Goal: Task Accomplishment & Management: Manage account settings

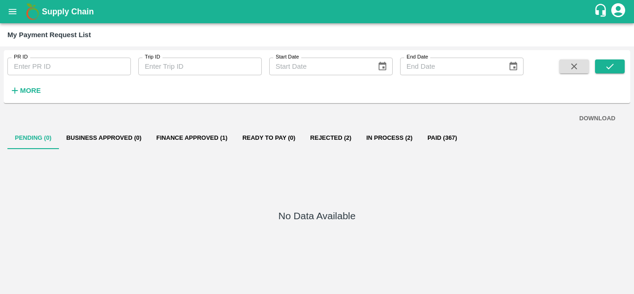
click at [9, 16] on icon "open drawer" at bounding box center [12, 11] width 10 height 10
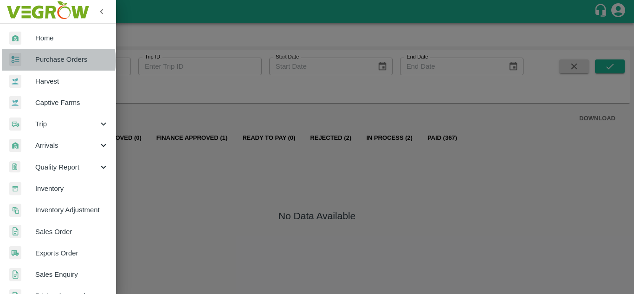
click at [57, 60] on span "Purchase Orders" at bounding box center [71, 59] width 73 height 10
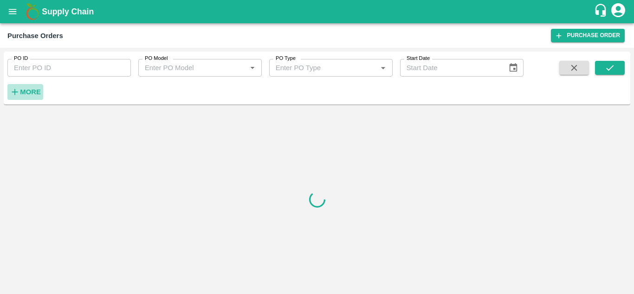
click at [30, 92] on strong "More" at bounding box center [30, 91] width 21 height 7
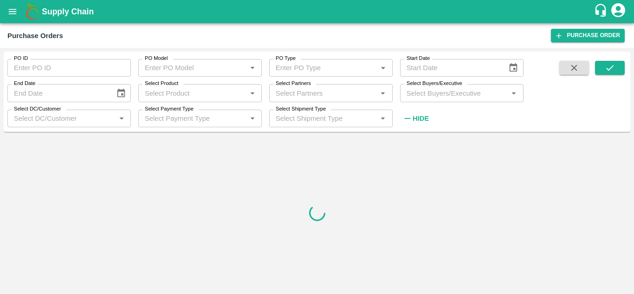
click at [453, 88] on input "Select Buyers/Executive" at bounding box center [454, 93] width 103 height 12
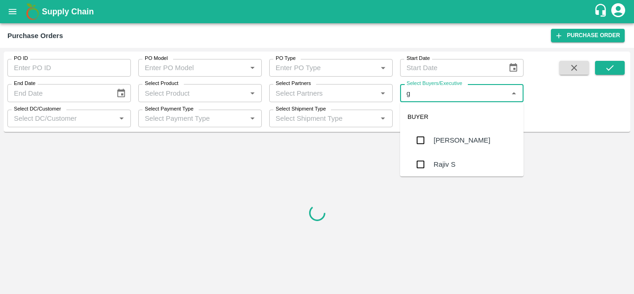
type input "gu"
click at [455, 172] on div "[PERSON_NAME]" at bounding box center [461, 164] width 123 height 24
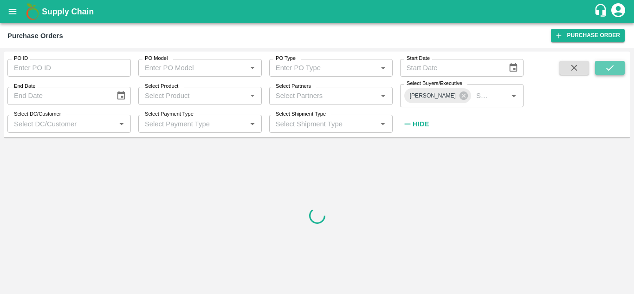
click at [614, 65] on icon "submit" at bounding box center [610, 68] width 10 height 10
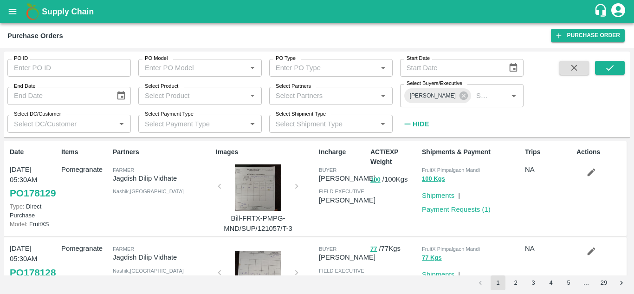
click at [613, 75] on span at bounding box center [610, 96] width 30 height 71
click at [612, 63] on icon "submit" at bounding box center [610, 68] width 10 height 10
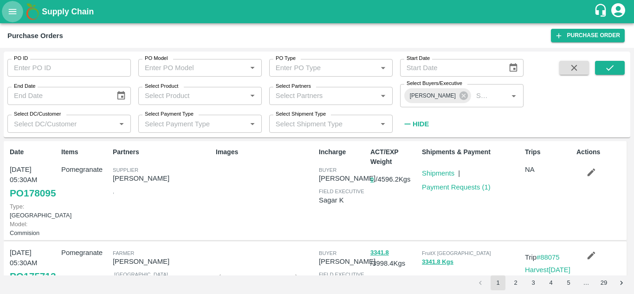
click at [10, 18] on button "open drawer" at bounding box center [12, 11] width 21 height 21
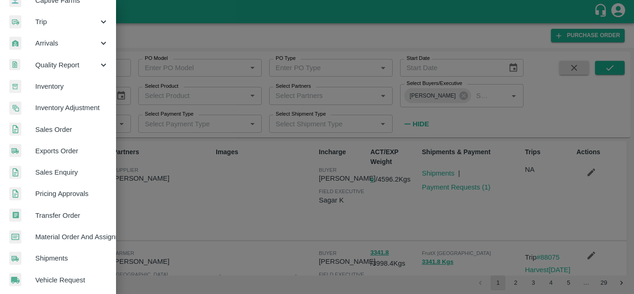
scroll to position [113, 0]
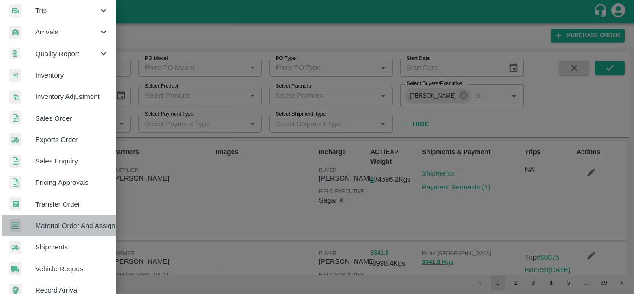
click at [63, 227] on span "Material Order And Assignment" at bounding box center [71, 226] width 73 height 10
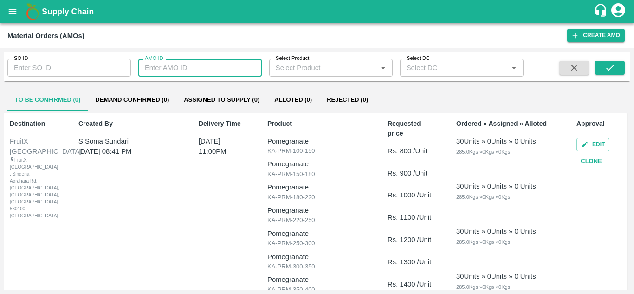
click at [198, 69] on input "AMO ID" at bounding box center [199, 68] width 123 height 18
type input "329411"
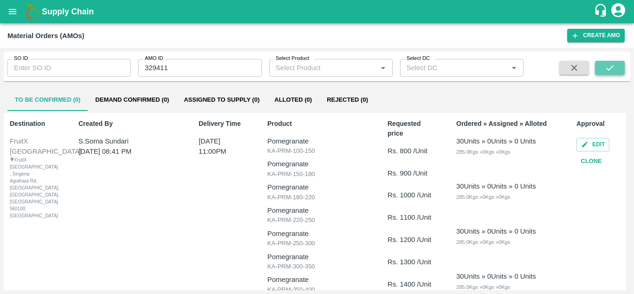
click at [611, 73] on button "submit" at bounding box center [610, 68] width 30 height 14
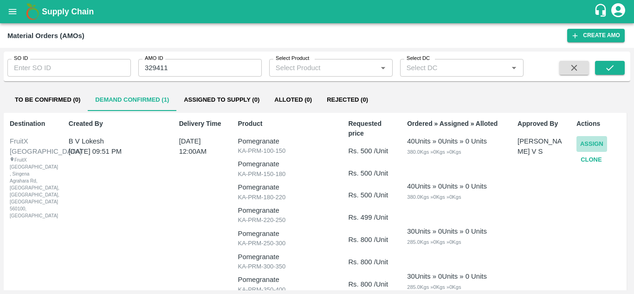
click at [587, 144] on button "Assign" at bounding box center [592, 144] width 31 height 16
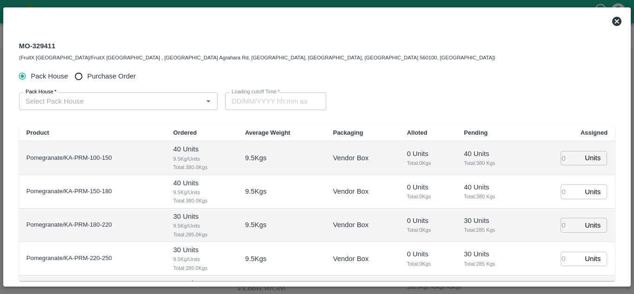
type input "26/09/2025 12:00 AM"
click at [81, 74] on input "Purchase Order" at bounding box center [78, 76] width 17 height 17
radio input "true"
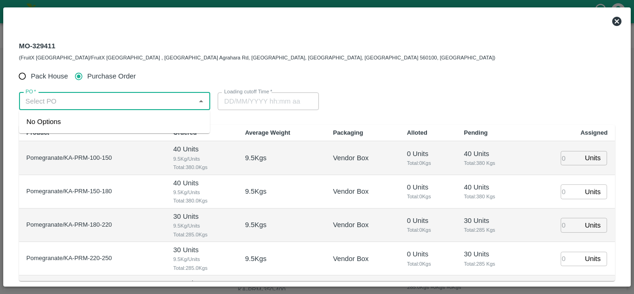
click at [89, 99] on input "PO   *" at bounding box center [107, 101] width 170 height 12
click at [97, 120] on div "PO-178095(RATHOD PRATHEEK-8309196116)" at bounding box center [94, 122] width 137 height 10
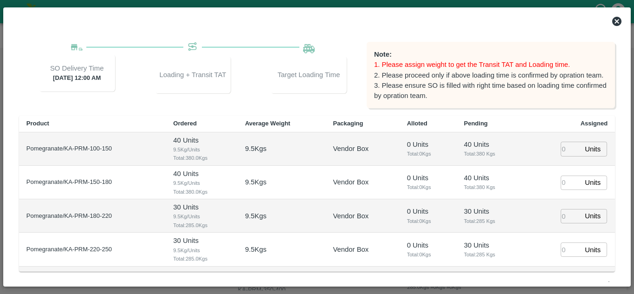
scroll to position [91, 0]
type input "PO-178095(RATHOD PRATHEEK-8309196116)"
click at [561, 148] on input "number" at bounding box center [571, 148] width 20 height 14
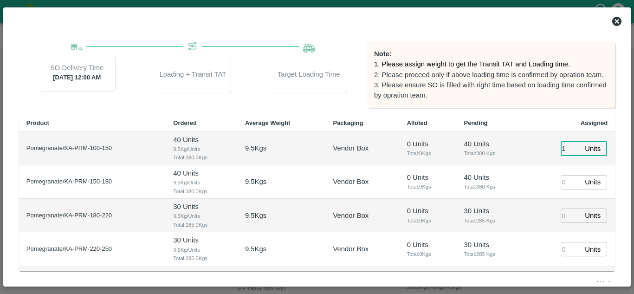
type input "1"
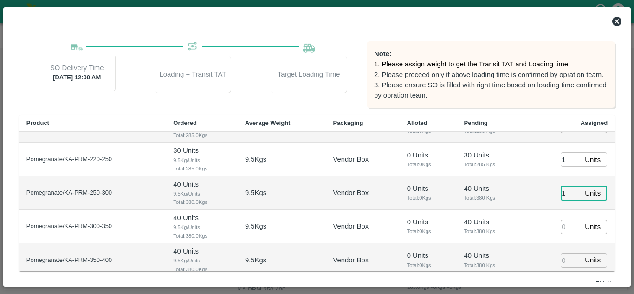
type input "1"
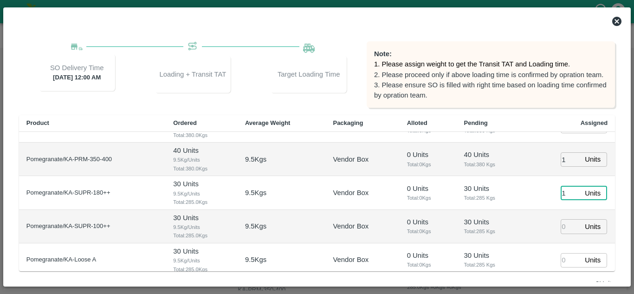
type input "1"
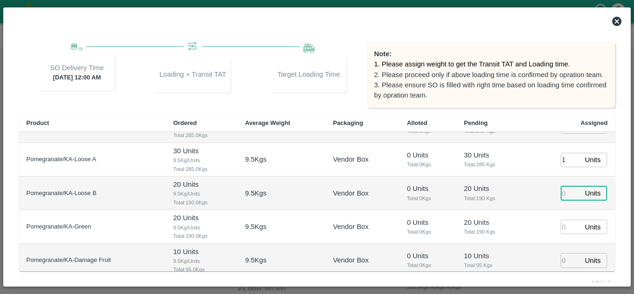
type input "1"
type input "25/09/2025 11:00 PM"
type input "1"
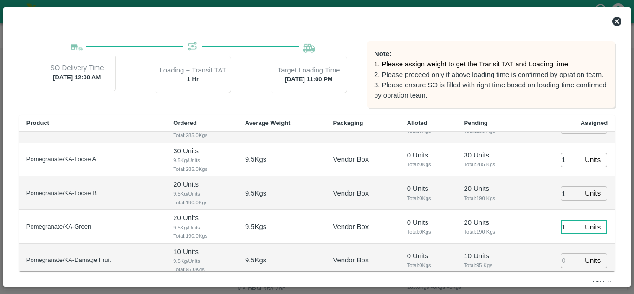
type input "1"
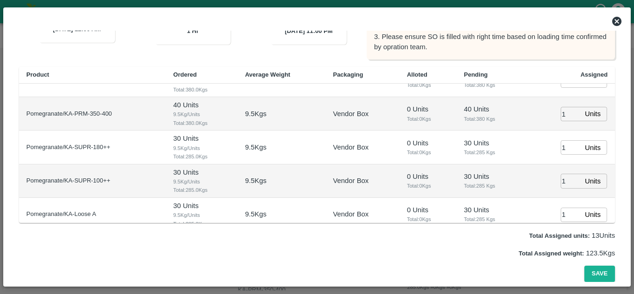
scroll to position [297, 0]
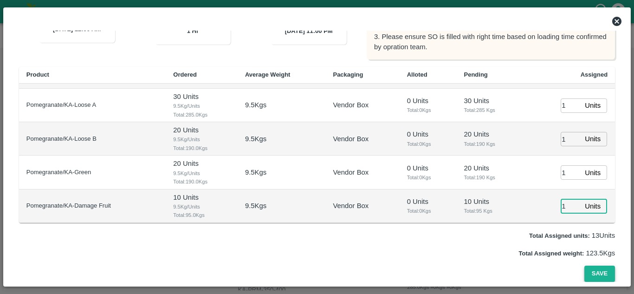
type input "1"
click at [594, 275] on button "Save" at bounding box center [599, 274] width 31 height 16
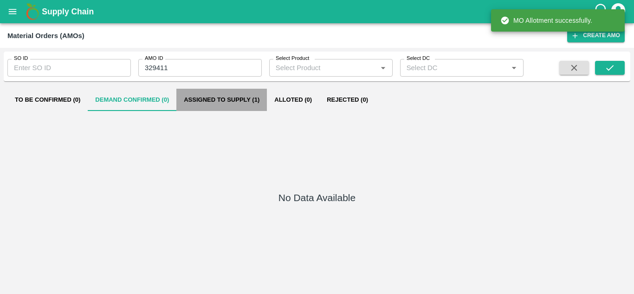
click at [227, 98] on button "Assigned to Supply (1)" at bounding box center [221, 100] width 91 height 22
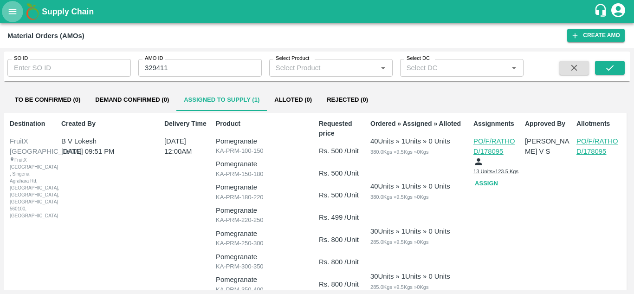
click at [14, 4] on button "open drawer" at bounding box center [12, 11] width 21 height 21
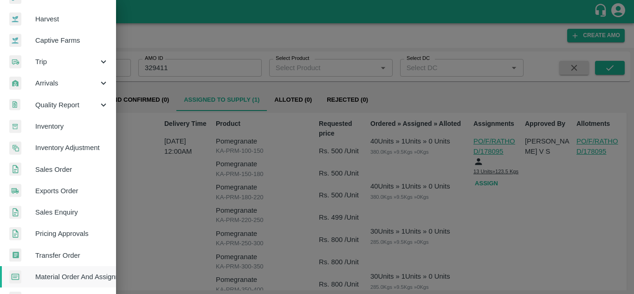
scroll to position [0, 0]
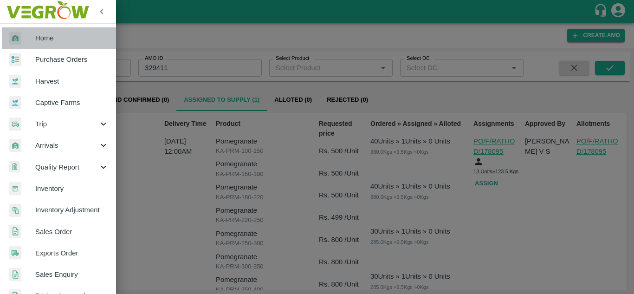
click at [60, 42] on span "Home" at bounding box center [71, 38] width 73 height 10
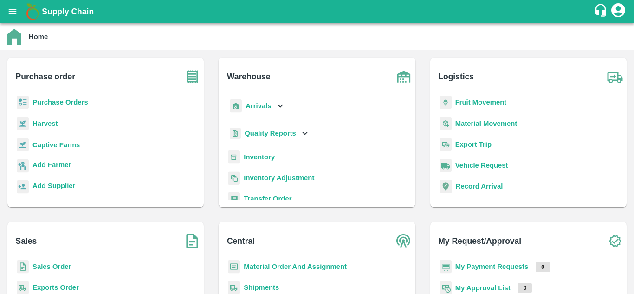
click at [80, 102] on b "Purchase Orders" at bounding box center [60, 101] width 56 height 7
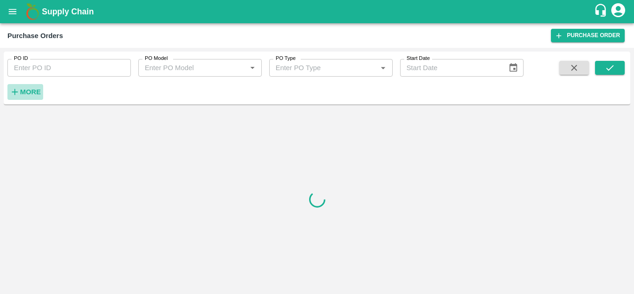
click at [37, 95] on strong "More" at bounding box center [30, 91] width 21 height 7
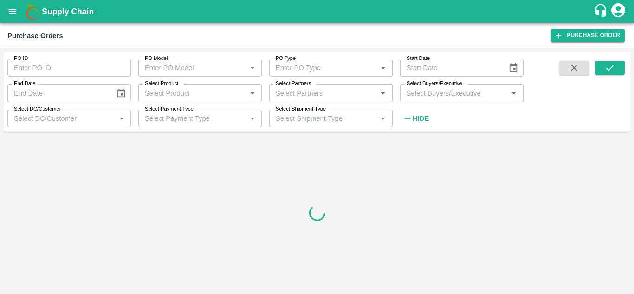
click at [416, 94] on input "Select Buyers/Executive" at bounding box center [454, 93] width 103 height 12
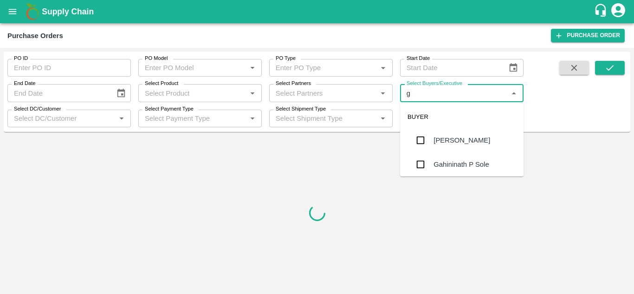
type input "gu"
click at [443, 162] on div "[PERSON_NAME]" at bounding box center [462, 164] width 57 height 10
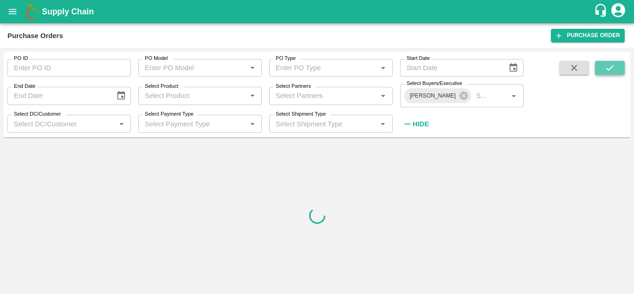
click at [618, 67] on button "submit" at bounding box center [610, 68] width 30 height 14
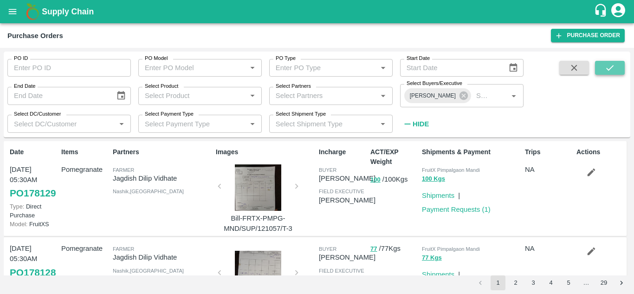
click at [608, 65] on icon "submit" at bounding box center [610, 68] width 10 height 10
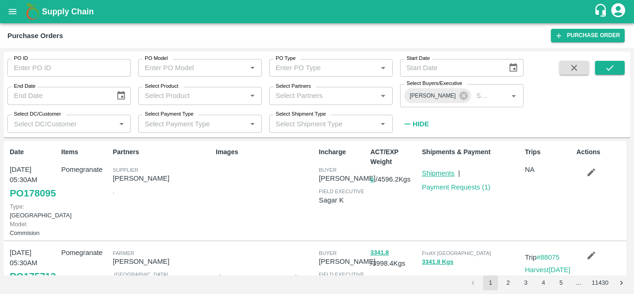
click at [438, 172] on link "Shipments" at bounding box center [438, 172] width 32 height 7
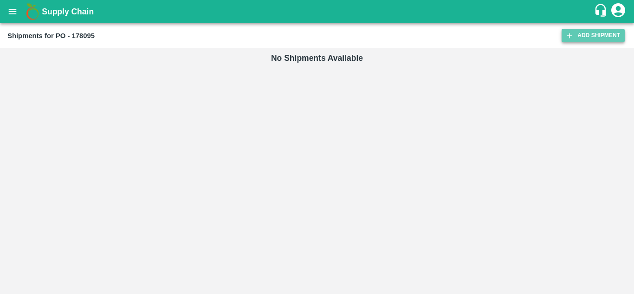
click at [574, 34] on icon at bounding box center [569, 36] width 8 height 8
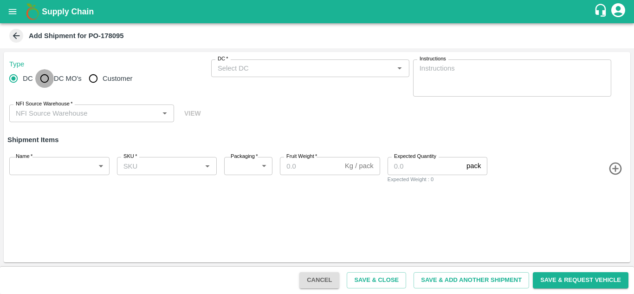
click at [46, 79] on input "DC MO's" at bounding box center [44, 78] width 19 height 19
radio input "true"
click at [244, 61] on label "DC (Material Orders)   *" at bounding box center [243, 58] width 51 height 7
click at [244, 62] on input "DC (Material Orders)   *" at bounding box center [302, 68] width 177 height 12
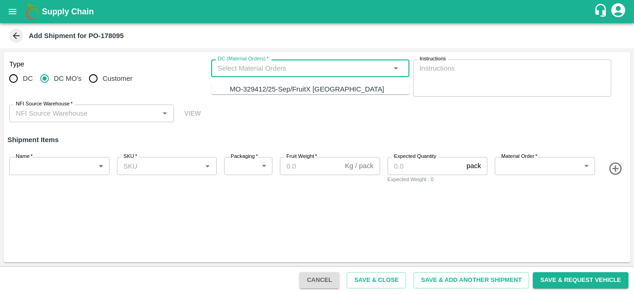
click at [246, 66] on input "DC (Material Orders)   *" at bounding box center [302, 68] width 177 height 12
click at [260, 94] on div "MO-329412/25-Sep/FruitX Bangalore" at bounding box center [320, 89] width 180 height 10
type input "MO-329412/25-Sep/FruitX Bangalore"
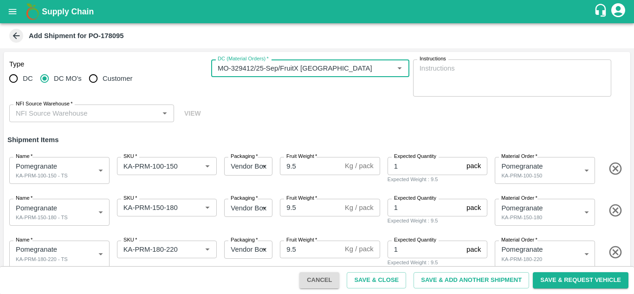
click at [109, 117] on input "NFI Source Warehouse   *" at bounding box center [84, 113] width 144 height 12
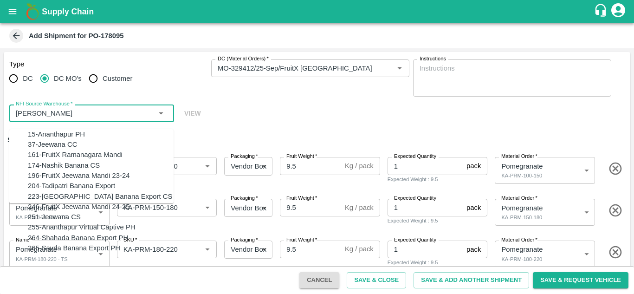
click at [74, 130] on div "15-Ananthapur PH" at bounding box center [56, 134] width 57 height 10
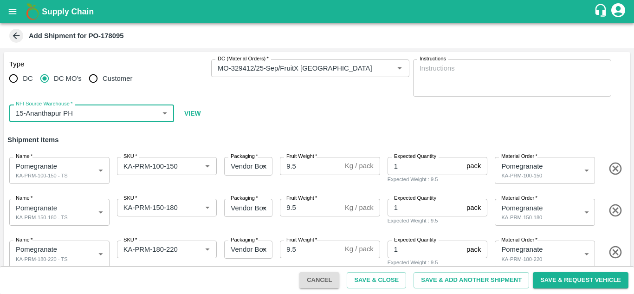
type input "15-Ananthapur PH"
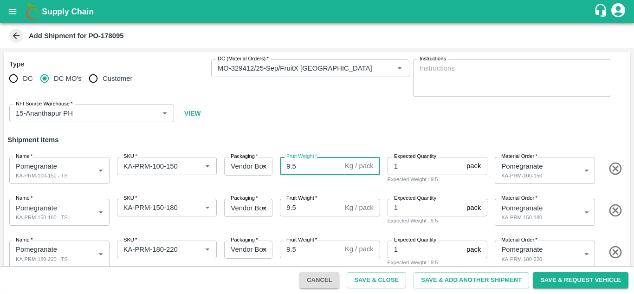
click at [310, 165] on input "9.5" at bounding box center [310, 166] width 61 height 18
type input "9.8"
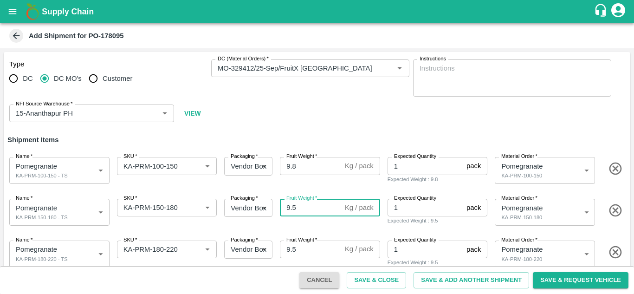
click at [308, 208] on input "9.5" at bounding box center [310, 208] width 61 height 18
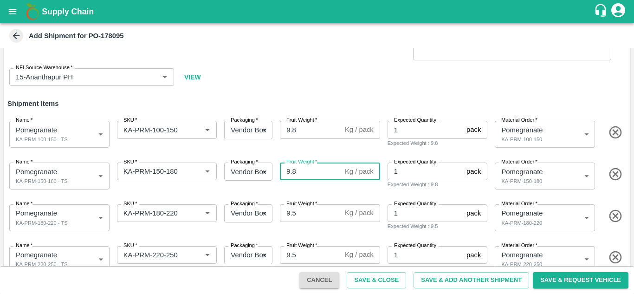
scroll to position [37, 0]
type input "9.8"
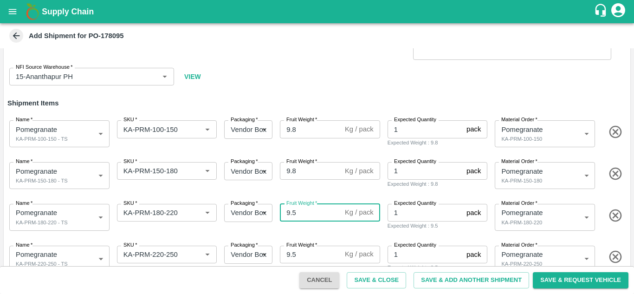
click at [305, 211] on input "9.5" at bounding box center [310, 213] width 61 height 18
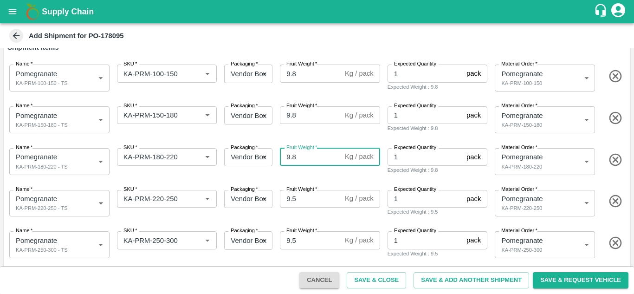
scroll to position [93, 0]
type input "9.8"
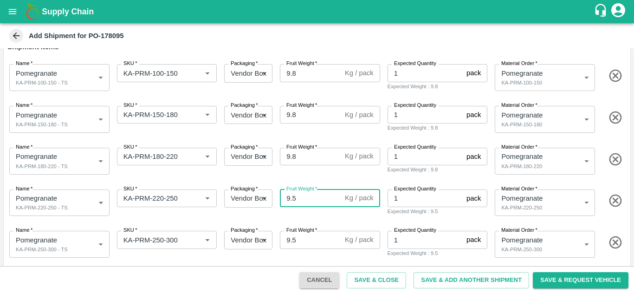
click at [302, 200] on input "9.5" at bounding box center [310, 198] width 61 height 18
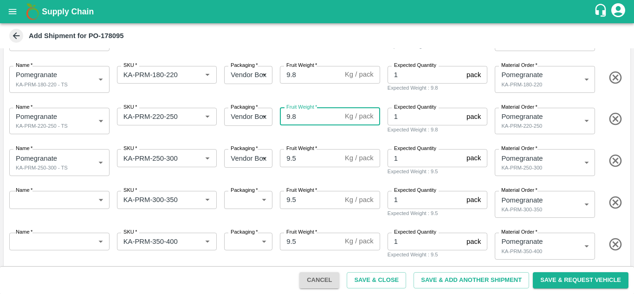
scroll to position [176, 0]
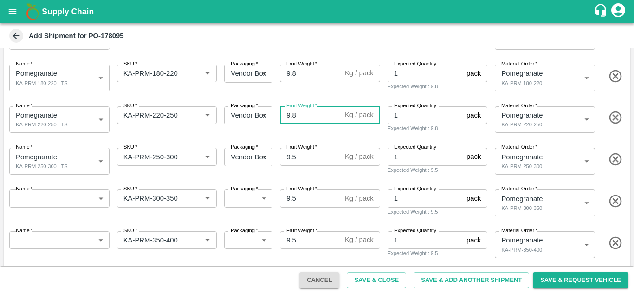
type input "9.8"
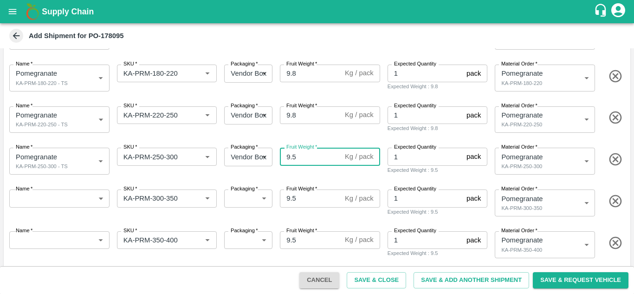
click at [305, 154] on input "9.5" at bounding box center [310, 157] width 61 height 18
type input "9.8"
click at [615, 200] on icon "button" at bounding box center [615, 201] width 13 height 13
type input "KA-PRM-350-400"
type input "464633"
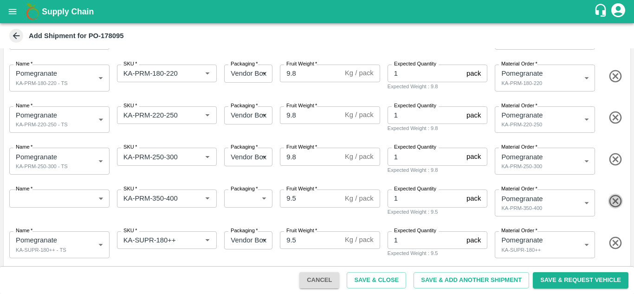
click at [615, 200] on icon "button" at bounding box center [615, 201] width 13 height 13
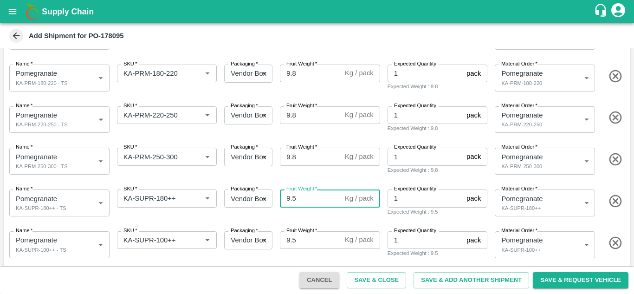
click at [304, 201] on input "9.5" at bounding box center [310, 198] width 61 height 18
type input "9.8"
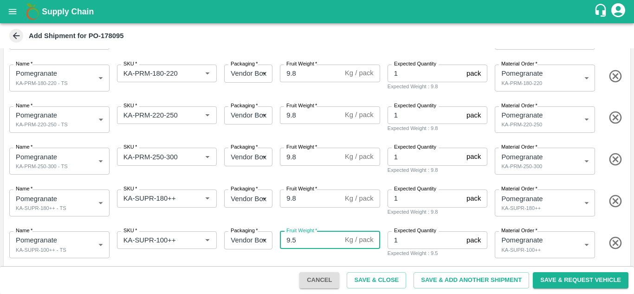
click at [305, 245] on input "9.5" at bounding box center [310, 240] width 61 height 18
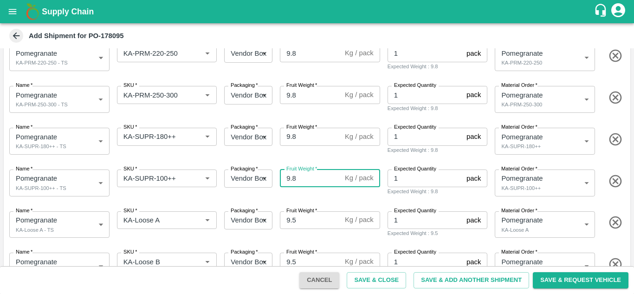
scroll to position [240, 0]
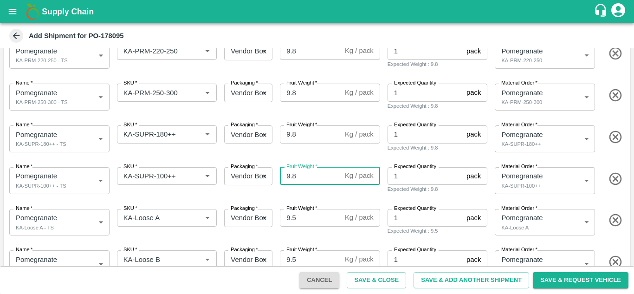
type input "9.8"
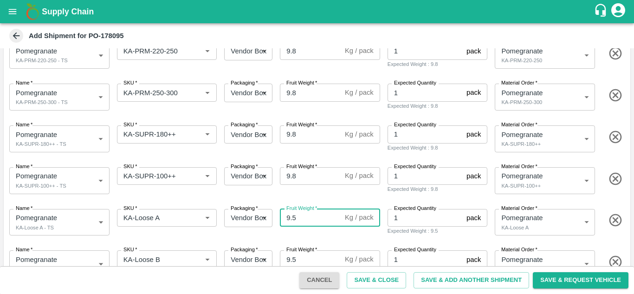
click at [315, 222] on input "9.5" at bounding box center [310, 218] width 61 height 18
type input "9.8"
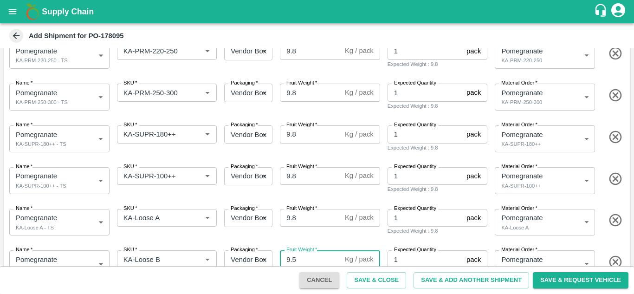
click at [311, 262] on input "9.5" at bounding box center [310, 259] width 61 height 18
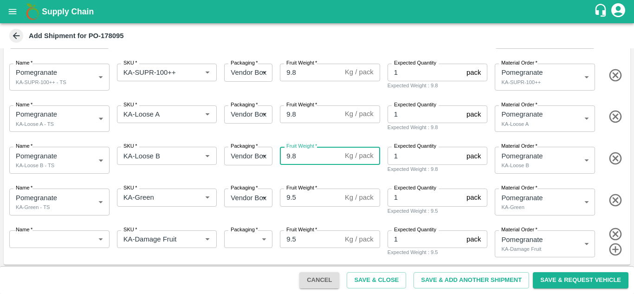
scroll to position [346, 0]
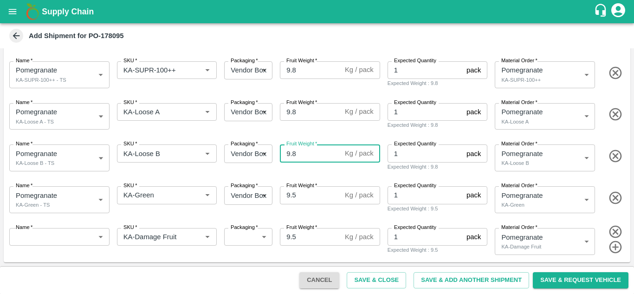
type input "9.8"
click at [304, 195] on input "9.5" at bounding box center [310, 195] width 61 height 18
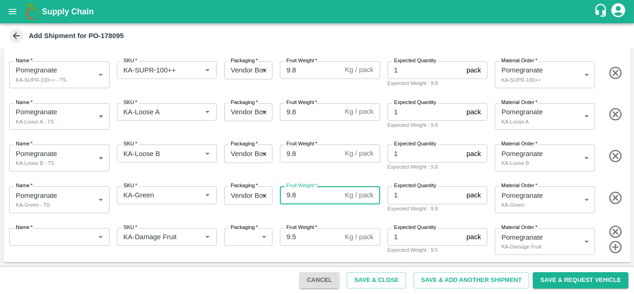
type input "9.8"
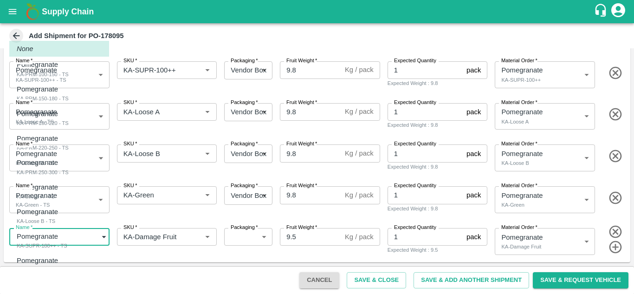
click at [103, 237] on body "Supply Chain Add Shipment for PO-178095 Type DC DC MO's Customer DC (Material O…" at bounding box center [317, 147] width 634 height 294
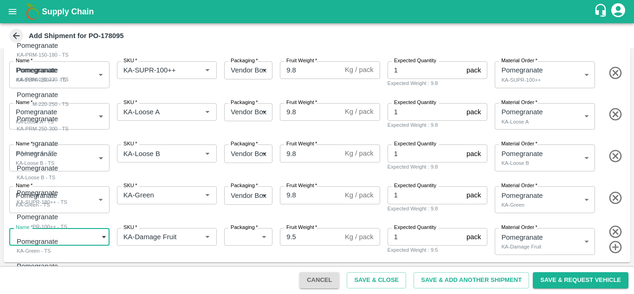
click at [132, 218] on div at bounding box center [317, 147] width 634 height 294
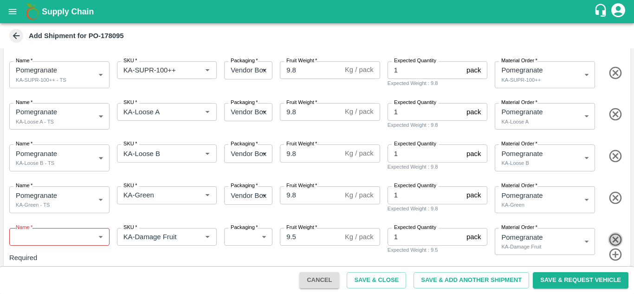
click at [615, 233] on icon "button" at bounding box center [615, 239] width 15 height 15
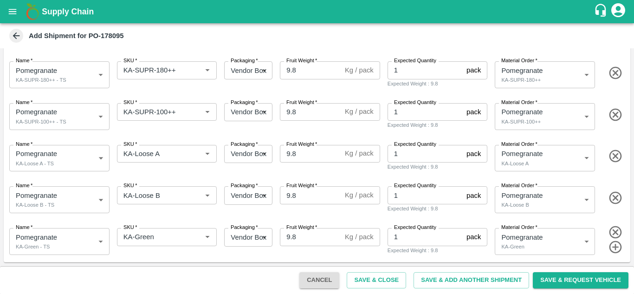
scroll to position [304, 0]
click at [389, 277] on button "Save & Close" at bounding box center [376, 280] width 59 height 16
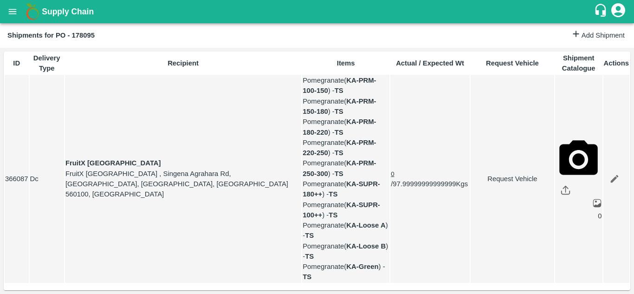
click at [12, 6] on icon "open drawer" at bounding box center [12, 11] width 10 height 10
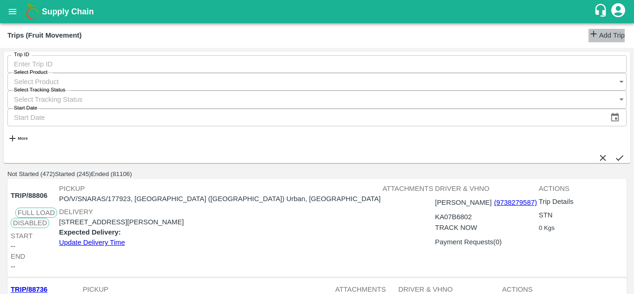
click at [604, 40] on link "Add Trip" at bounding box center [607, 35] width 36 height 13
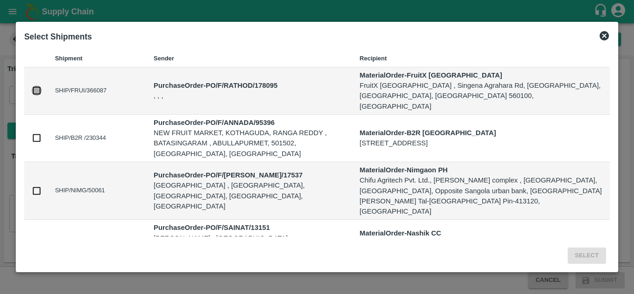
click at [33, 96] on input "checkbox" at bounding box center [37, 90] width 10 height 10
checkbox input "true"
click at [584, 249] on button "Select" at bounding box center [587, 255] width 39 height 16
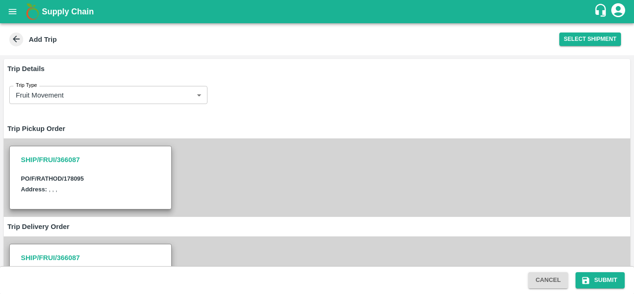
scroll to position [178, 0]
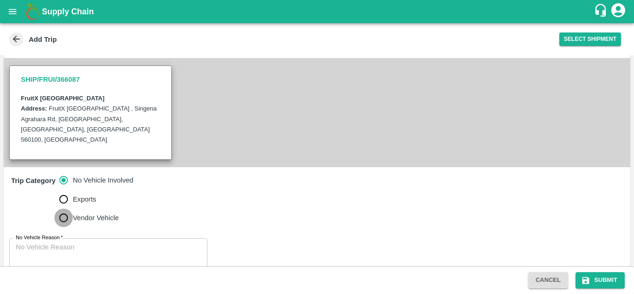
click at [67, 208] on input "Vendor Vehicle" at bounding box center [63, 217] width 19 height 19
radio input "true"
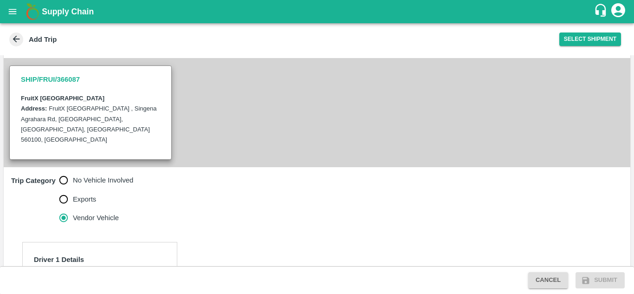
click at [78, 277] on input "Driver Name   *" at bounding box center [99, 286] width 139 height 18
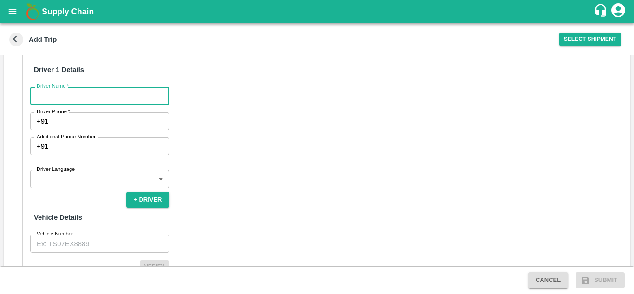
scroll to position [371, 0]
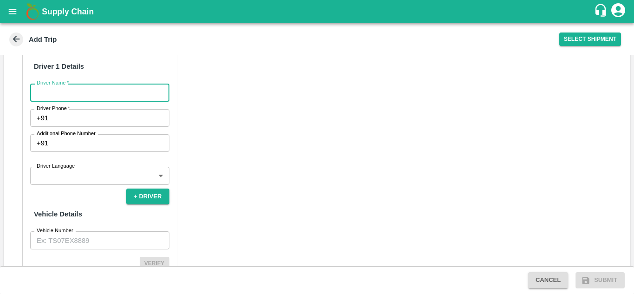
click at [50, 231] on div "Vehicle Number Vehicle Number" at bounding box center [99, 240] width 139 height 18
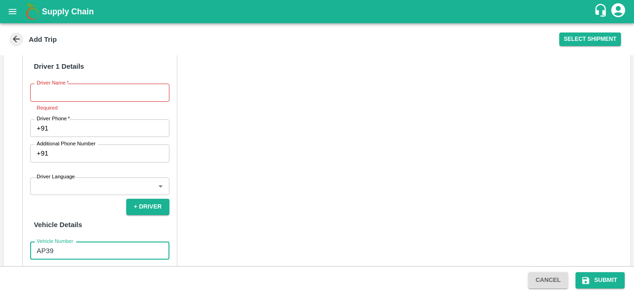
type input "AP39"
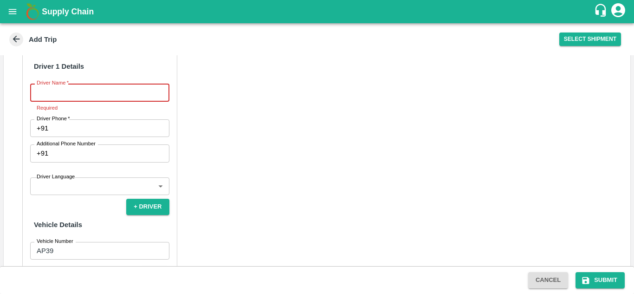
click at [65, 84] on input "Driver Name   *" at bounding box center [99, 93] width 139 height 18
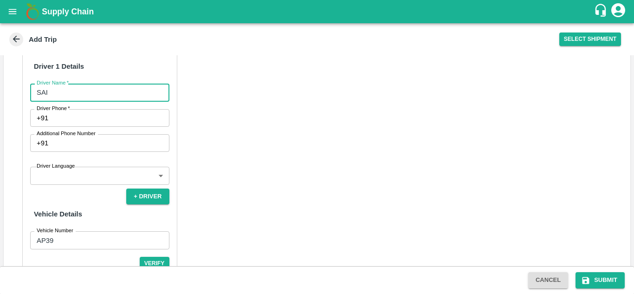
type input "SAI"
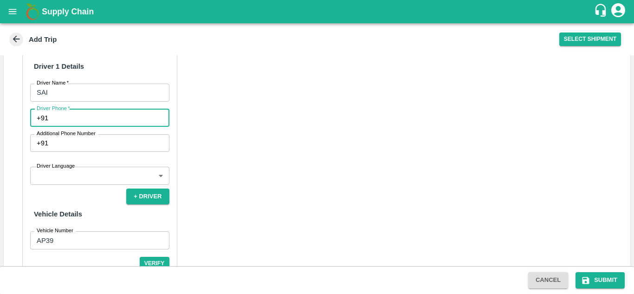
click at [89, 109] on input "Driver Phone   *" at bounding box center [110, 118] width 117 height 18
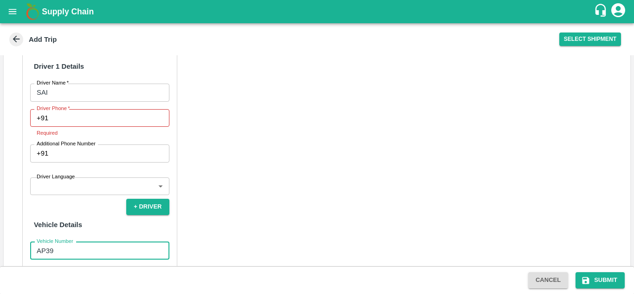
click at [71, 242] on input "AP39" at bounding box center [99, 251] width 139 height 18
type input "AP39UC8408"
click at [159, 267] on button "Verify" at bounding box center [155, 273] width 30 height 13
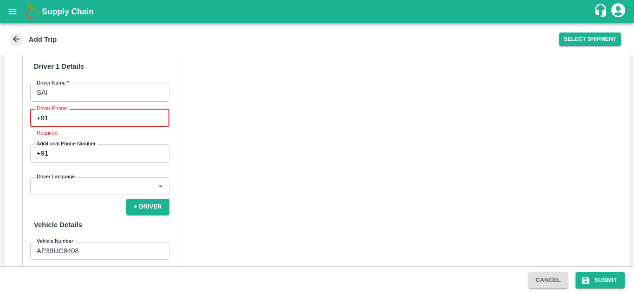
click at [117, 109] on input "Driver Phone   *" at bounding box center [110, 118] width 117 height 18
paste input "81439 14894"
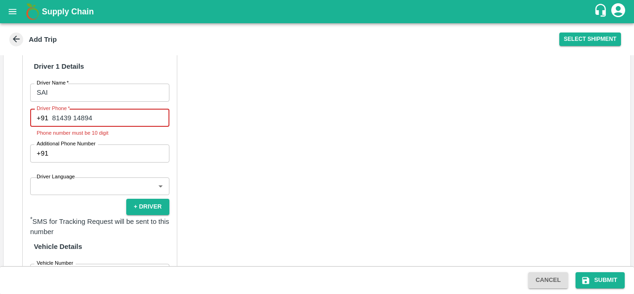
scroll to position [290, 0]
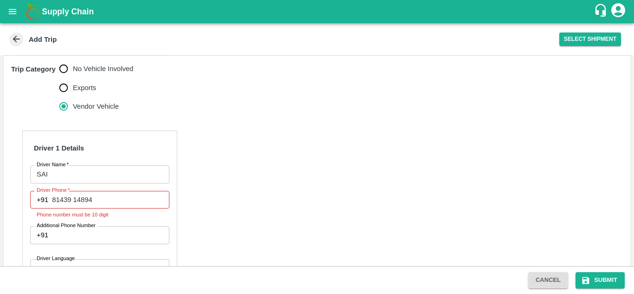
click at [51, 191] on div "[PHONE_NUMBER] Driver Phone" at bounding box center [99, 200] width 139 height 18
click at [47, 191] on div "[PHONE_NUMBER] Driver Phone" at bounding box center [99, 200] width 139 height 18
click at [47, 195] on p "+91" at bounding box center [43, 200] width 12 height 10
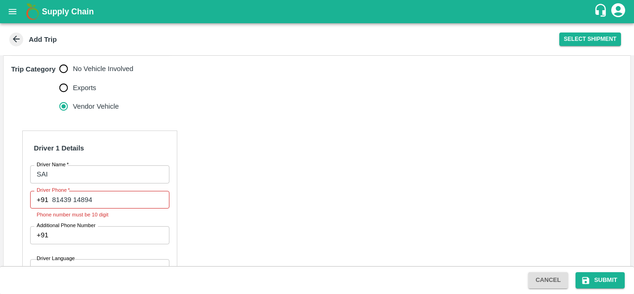
click at [47, 195] on p "+91" at bounding box center [43, 200] width 12 height 10
click at [106, 191] on input "81439 14894" at bounding box center [110, 200] width 117 height 18
type input "8"
paste input "81439 14894"
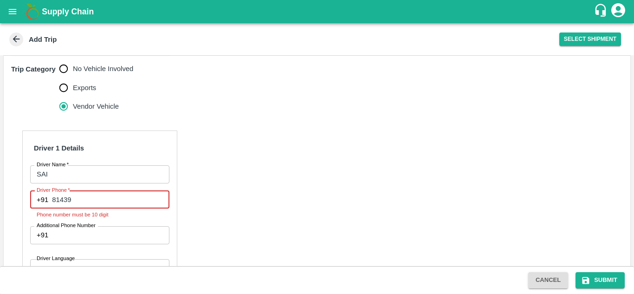
type input "8143914894"
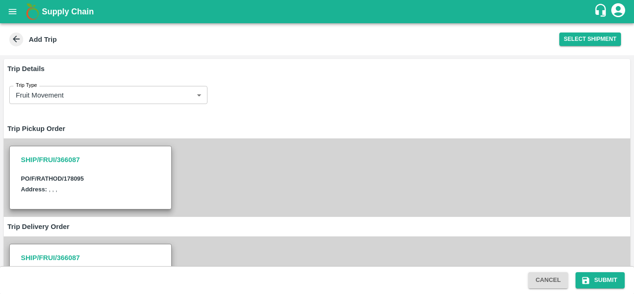
scroll to position [423, 0]
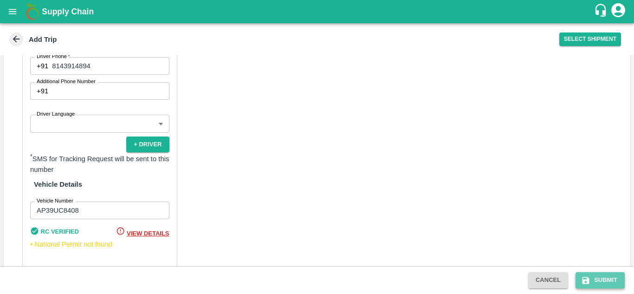
click at [602, 274] on button "Submit" at bounding box center [600, 280] width 49 height 16
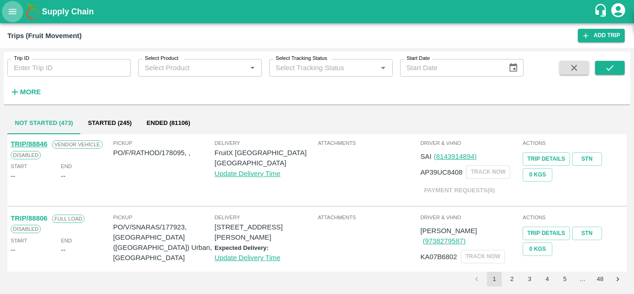
click at [4, 9] on button "open drawer" at bounding box center [12, 11] width 21 height 21
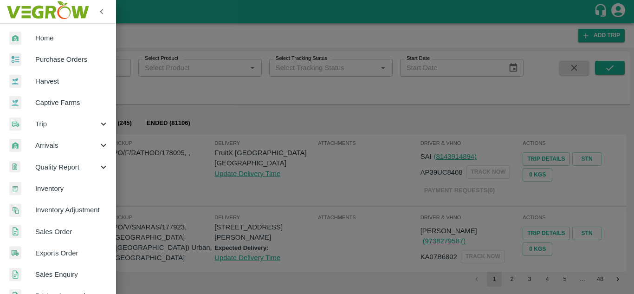
click at [81, 59] on span "Purchase Orders" at bounding box center [71, 59] width 73 height 10
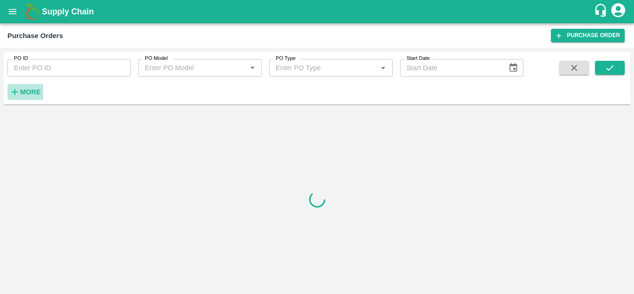
click at [40, 93] on strong "More" at bounding box center [30, 91] width 21 height 7
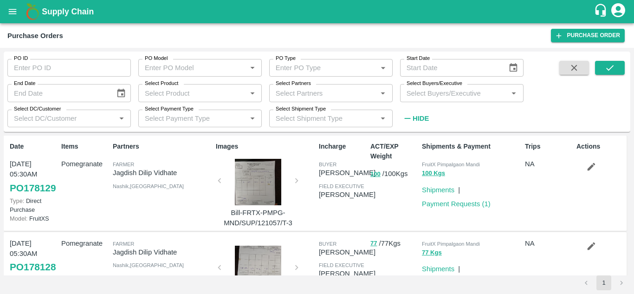
click at [464, 91] on input "Select Buyers/Executive" at bounding box center [454, 93] width 103 height 12
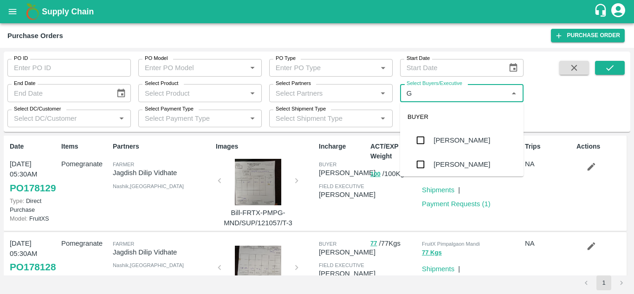
type input "GU"
click at [454, 172] on div "[PERSON_NAME]" at bounding box center [461, 164] width 123 height 24
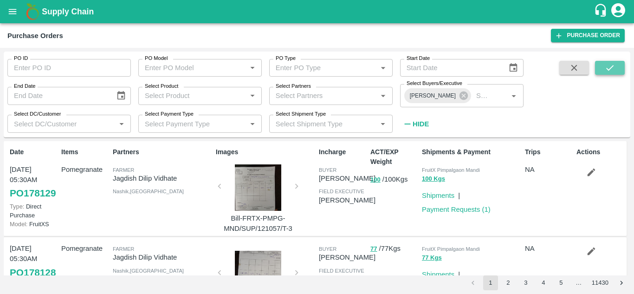
click at [617, 69] on button "submit" at bounding box center [610, 68] width 30 height 14
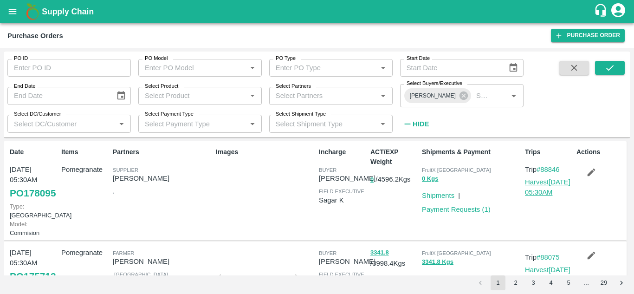
click at [540, 185] on link "Harvest [DATE] 05:30AM" at bounding box center [547, 187] width 45 height 18
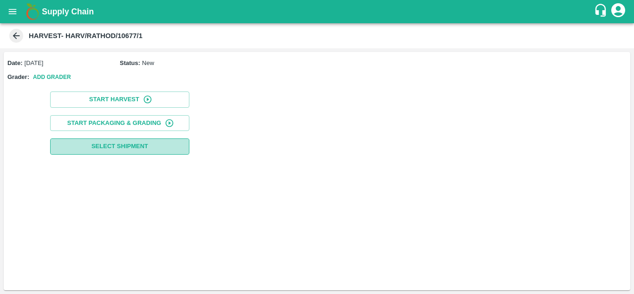
click at [104, 149] on span "Select Shipment" at bounding box center [119, 146] width 57 height 11
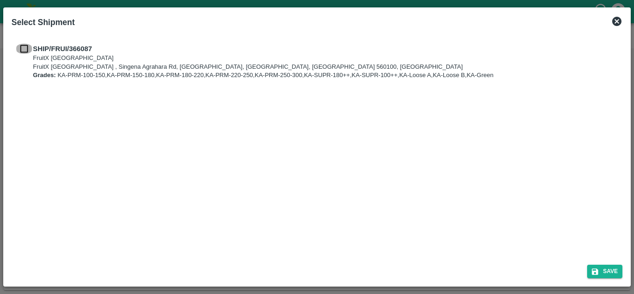
click at [21, 51] on input "checkbox" at bounding box center [24, 49] width 18 height 10
checkbox input "true"
click at [610, 273] on button "Save" at bounding box center [604, 271] width 35 height 13
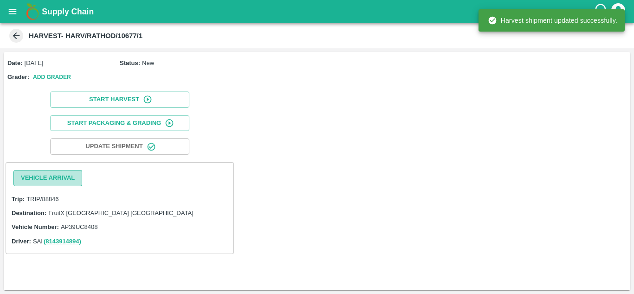
click at [51, 175] on button "Vehicle Arrival" at bounding box center [47, 178] width 69 height 16
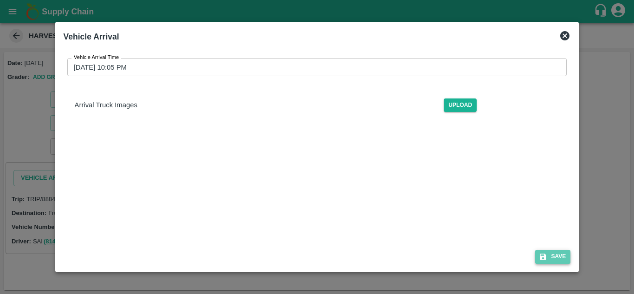
click at [545, 260] on icon "submit" at bounding box center [543, 257] width 8 height 8
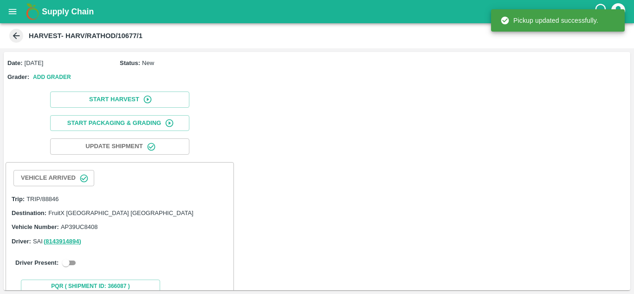
scroll to position [27, 0]
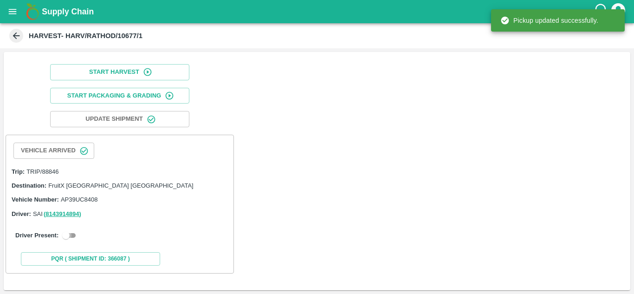
click at [71, 231] on input "checkbox" at bounding box center [65, 235] width 33 height 11
checkbox input "true"
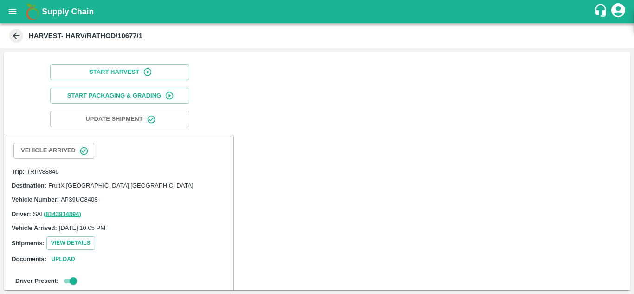
scroll to position [191, 0]
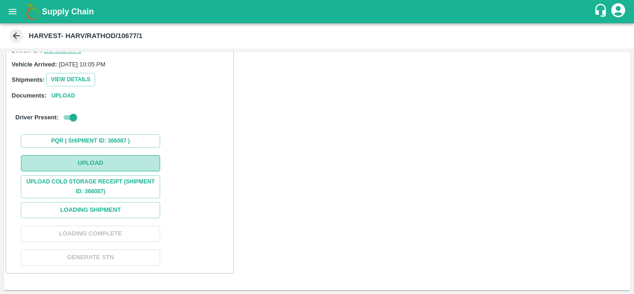
click at [123, 161] on button "Upload" at bounding box center [90, 163] width 139 height 16
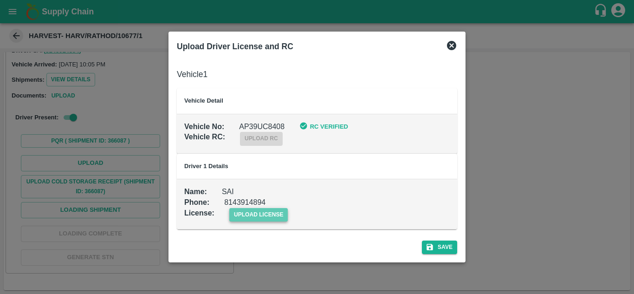
click at [270, 218] on span "upload license" at bounding box center [258, 214] width 59 height 13
click at [0, 0] on input "upload license" at bounding box center [0, 0] width 0 height 0
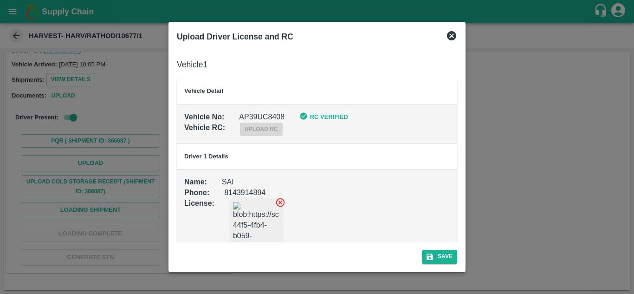
click at [280, 204] on icon at bounding box center [280, 202] width 10 height 10
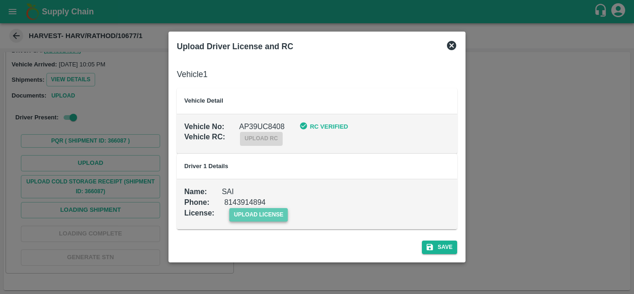
click at [266, 216] on span "upload license" at bounding box center [258, 214] width 59 height 13
click at [0, 0] on input "upload license" at bounding box center [0, 0] width 0 height 0
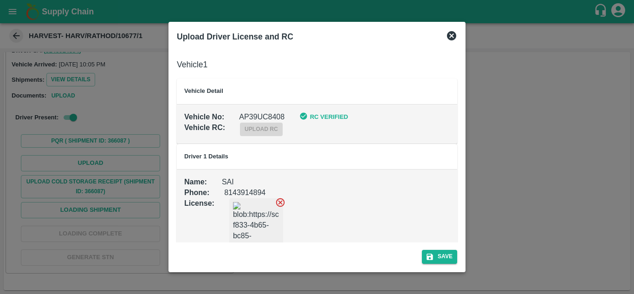
click at [284, 206] on icon at bounding box center [280, 202] width 10 height 10
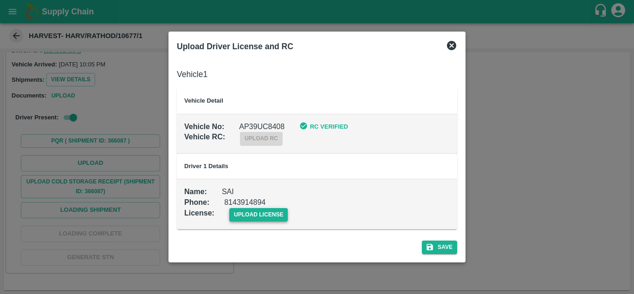
click at [278, 213] on span "upload license" at bounding box center [258, 214] width 59 height 13
click at [0, 0] on input "upload license" at bounding box center [0, 0] width 0 height 0
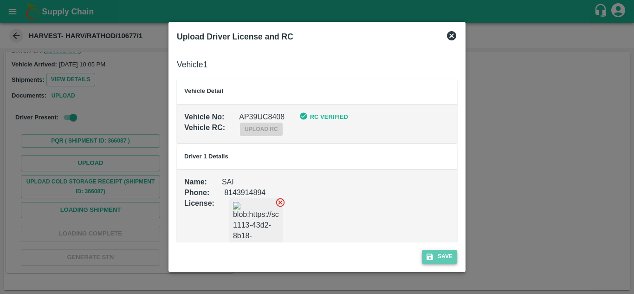
click at [444, 253] on button "Save" at bounding box center [439, 256] width 35 height 13
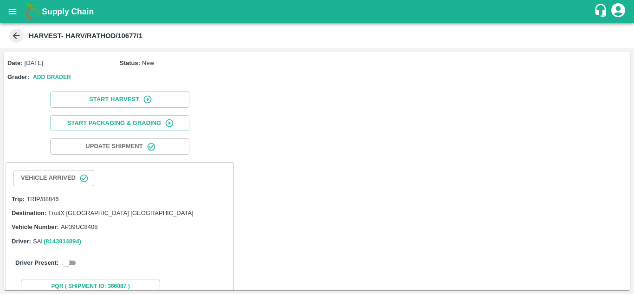
scroll to position [27, 0]
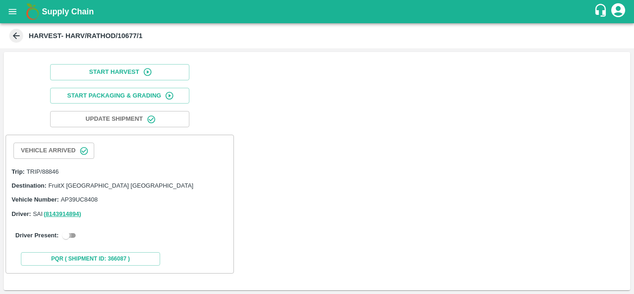
click at [70, 236] on input "checkbox" at bounding box center [65, 235] width 33 height 11
checkbox input "true"
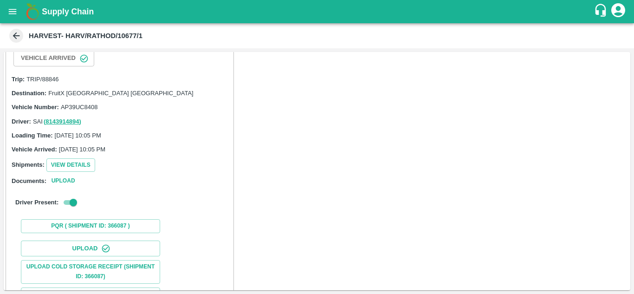
scroll to position [121, 0]
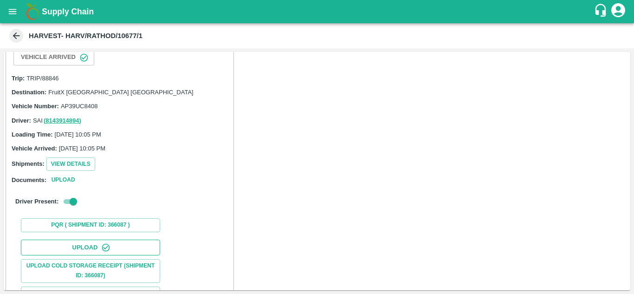
click at [142, 243] on button "Upload" at bounding box center [90, 248] width 139 height 16
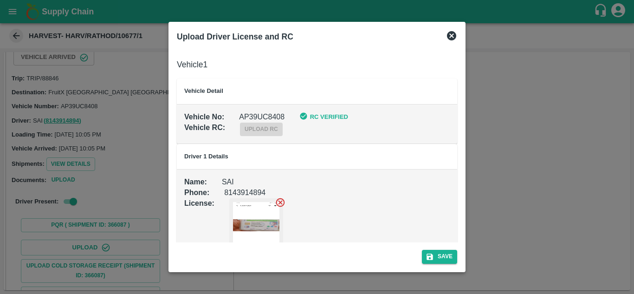
click at [450, 34] on icon at bounding box center [451, 35] width 11 height 11
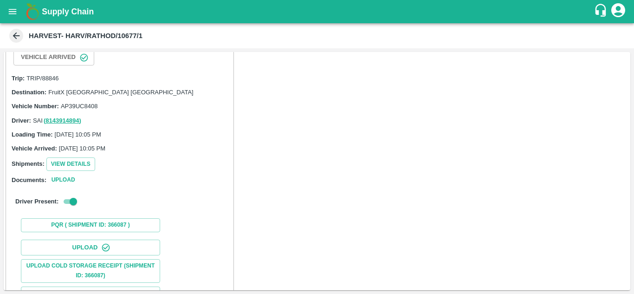
scroll to position [228, 0]
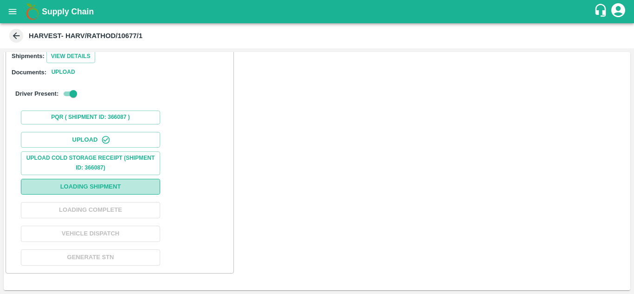
click at [135, 181] on button "Loading Shipment" at bounding box center [90, 187] width 139 height 16
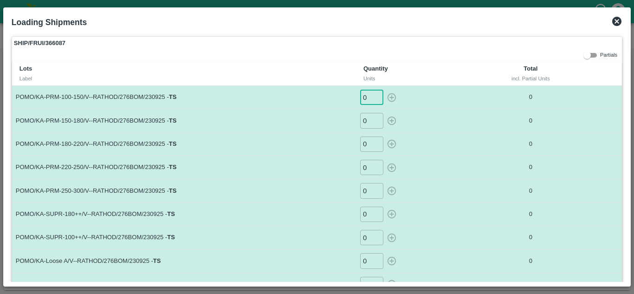
click at [366, 98] on input "0" at bounding box center [371, 97] width 23 height 15
click at [366, 98] on input "number" at bounding box center [371, 97] width 23 height 15
click at [387, 101] on icon "button" at bounding box center [392, 97] width 10 height 10
type input "0"
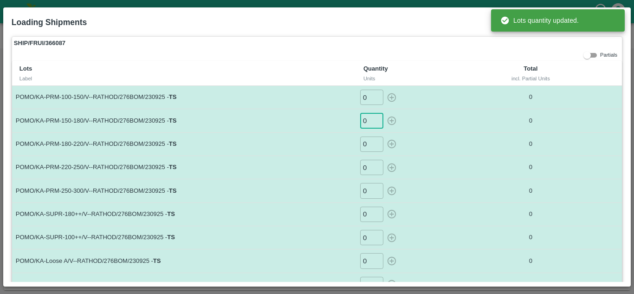
click at [365, 119] on input "0" at bounding box center [371, 120] width 23 height 15
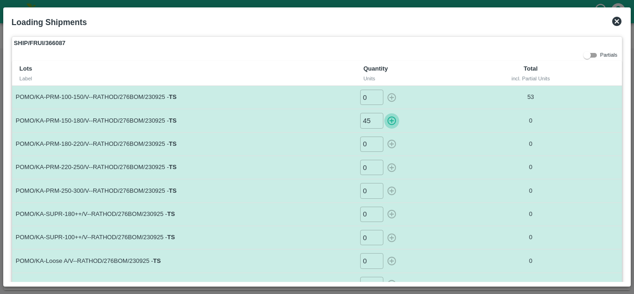
click at [391, 123] on icon "button" at bounding box center [392, 121] width 10 height 10
type input "0"
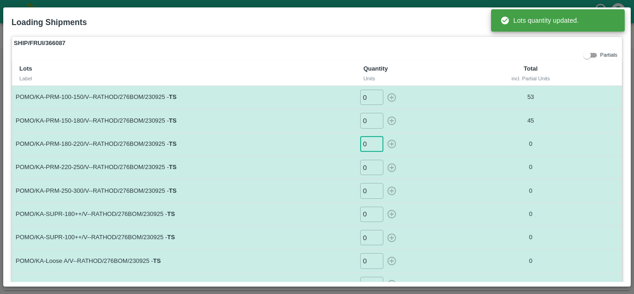
click at [368, 146] on input "0" at bounding box center [371, 143] width 23 height 15
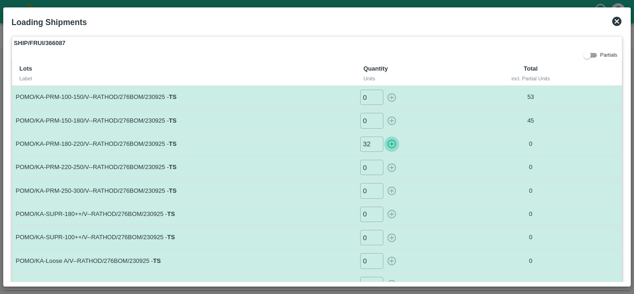
click at [395, 145] on icon "button" at bounding box center [392, 144] width 10 height 10
type input "0"
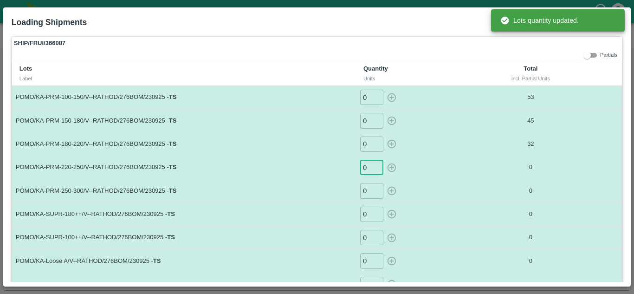
click at [367, 169] on input "0" at bounding box center [371, 167] width 23 height 15
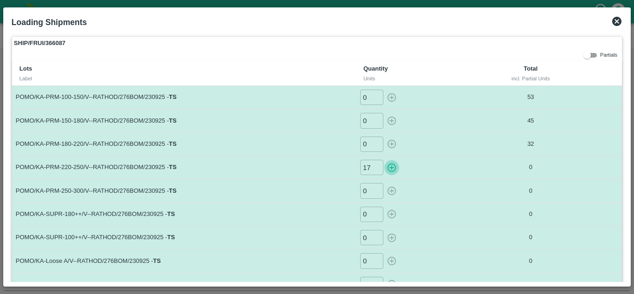
click at [391, 167] on icon "button" at bounding box center [392, 167] width 9 height 9
type input "0"
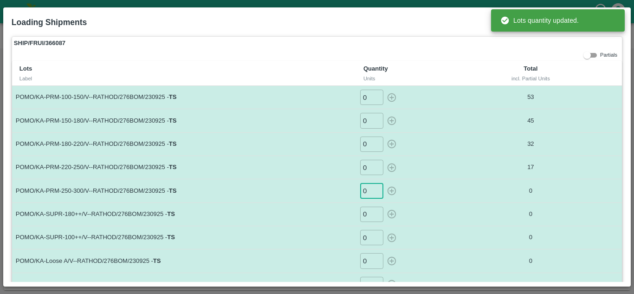
click at [370, 189] on input "0" at bounding box center [371, 190] width 23 height 15
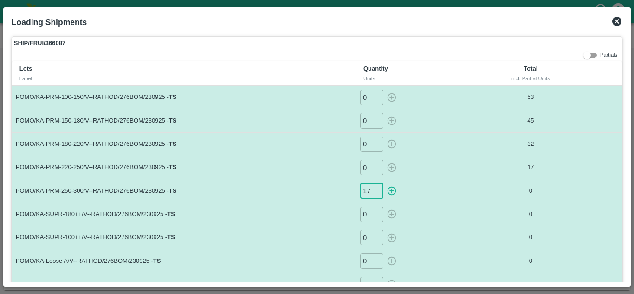
click at [394, 193] on icon "button" at bounding box center [392, 191] width 9 height 9
type input "0"
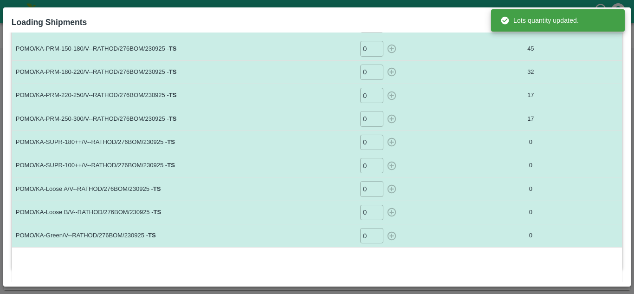
scroll to position [72, 0]
click at [370, 144] on input "0" at bounding box center [371, 141] width 23 height 15
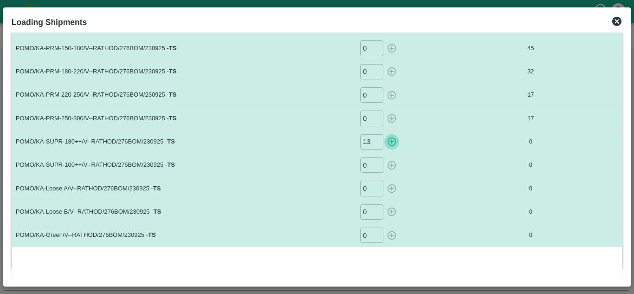
click at [392, 143] on icon "button" at bounding box center [392, 141] width 10 height 10
type input "0"
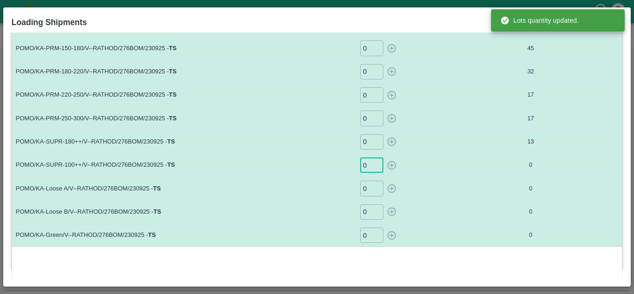
click at [368, 164] on input "0" at bounding box center [371, 164] width 23 height 15
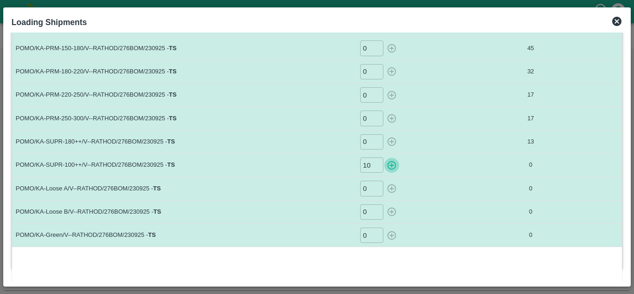
click at [390, 162] on icon "button" at bounding box center [392, 165] width 10 height 10
type input "0"
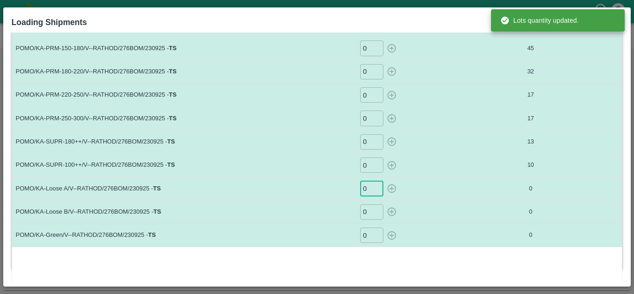
click at [370, 188] on input "0" at bounding box center [371, 188] width 23 height 15
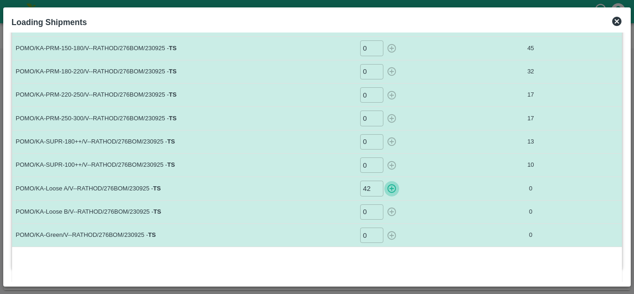
click at [394, 189] on icon "button" at bounding box center [392, 188] width 10 height 10
type input "0"
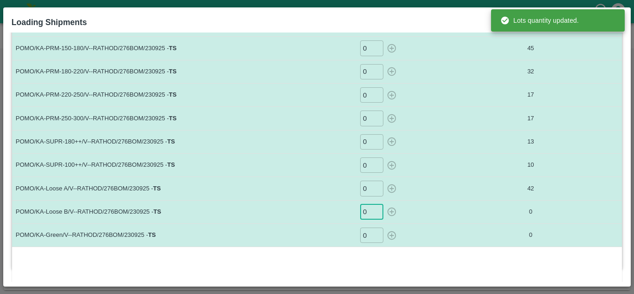
click at [368, 214] on input "0" at bounding box center [371, 211] width 23 height 15
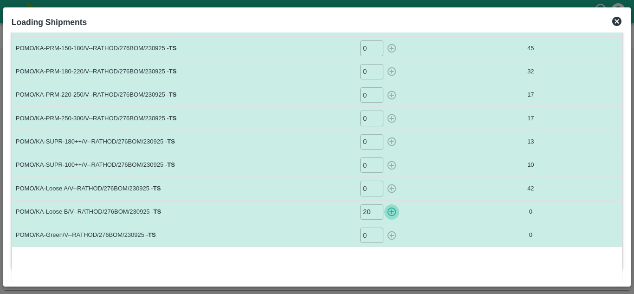
click at [392, 208] on icon "button" at bounding box center [392, 212] width 10 height 10
type input "0"
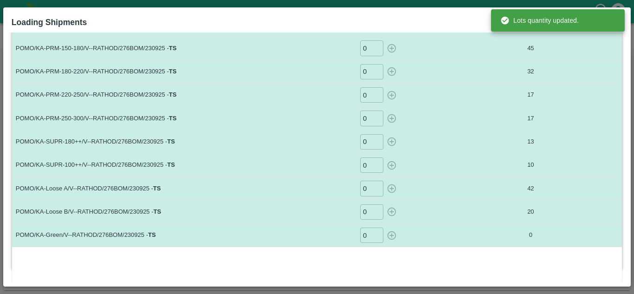
scroll to position [83, 0]
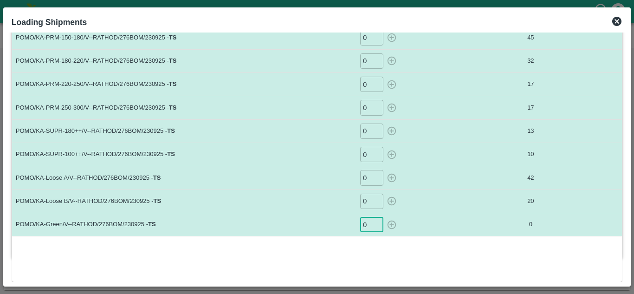
click at [366, 224] on input "0" at bounding box center [371, 224] width 23 height 15
type input "-1"
click at [374, 226] on input "-1" at bounding box center [371, 224] width 23 height 15
click at [390, 226] on icon "button" at bounding box center [392, 225] width 10 height 10
type input "0"
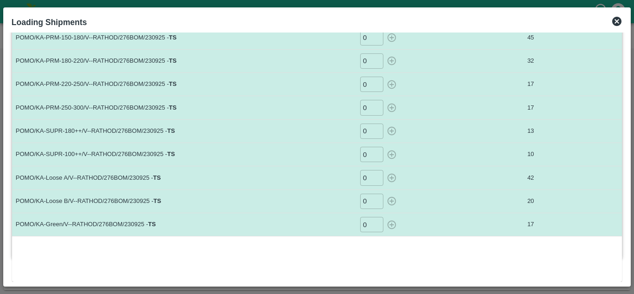
click at [617, 24] on icon at bounding box center [616, 21] width 9 height 9
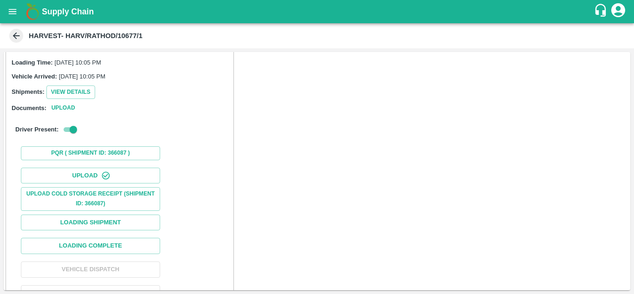
scroll to position [228, 0]
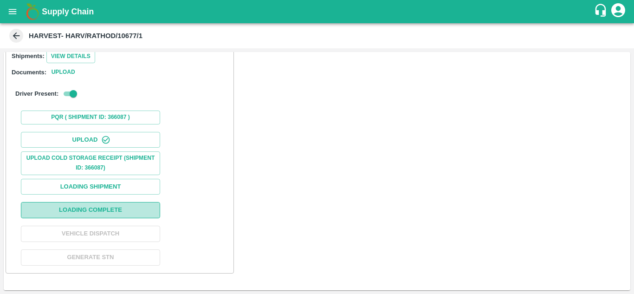
click at [114, 205] on button "Loading Complete" at bounding box center [90, 210] width 139 height 16
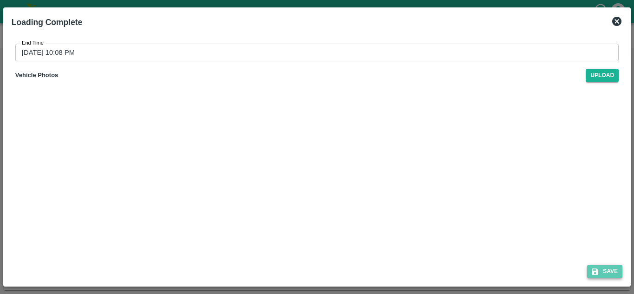
click at [605, 271] on button "Save" at bounding box center [604, 271] width 35 height 13
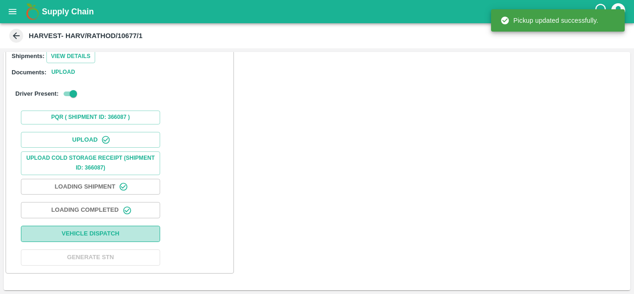
click at [98, 232] on button "Vehicle Dispatch" at bounding box center [90, 234] width 139 height 16
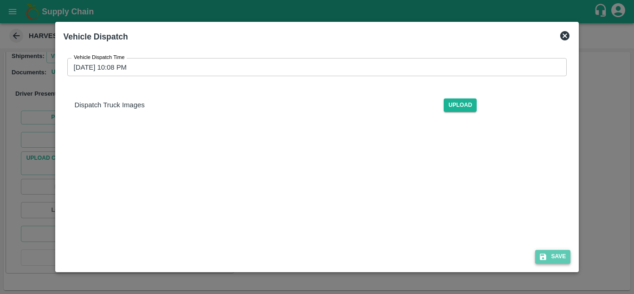
click at [561, 253] on button "Save" at bounding box center [552, 256] width 35 height 13
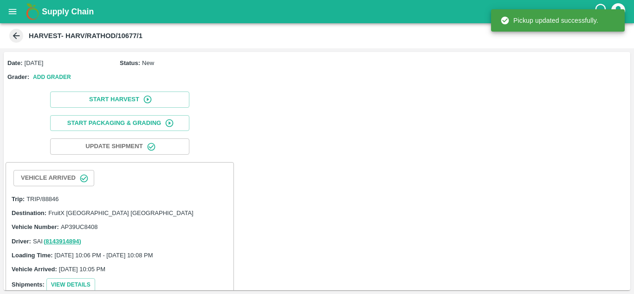
scroll to position [229, 0]
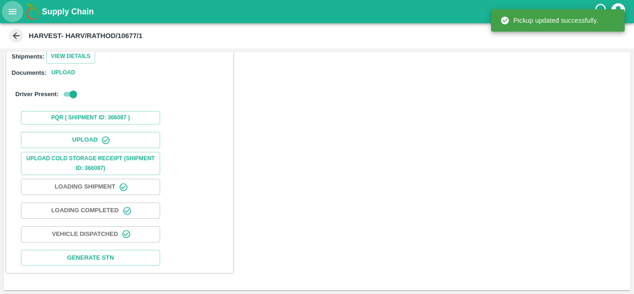
click at [13, 10] on icon "open drawer" at bounding box center [13, 11] width 8 height 5
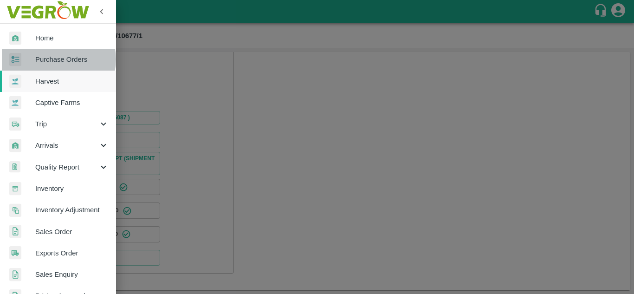
click at [57, 59] on span "Purchase Orders" at bounding box center [71, 59] width 73 height 10
